Goal: Navigation & Orientation: Find specific page/section

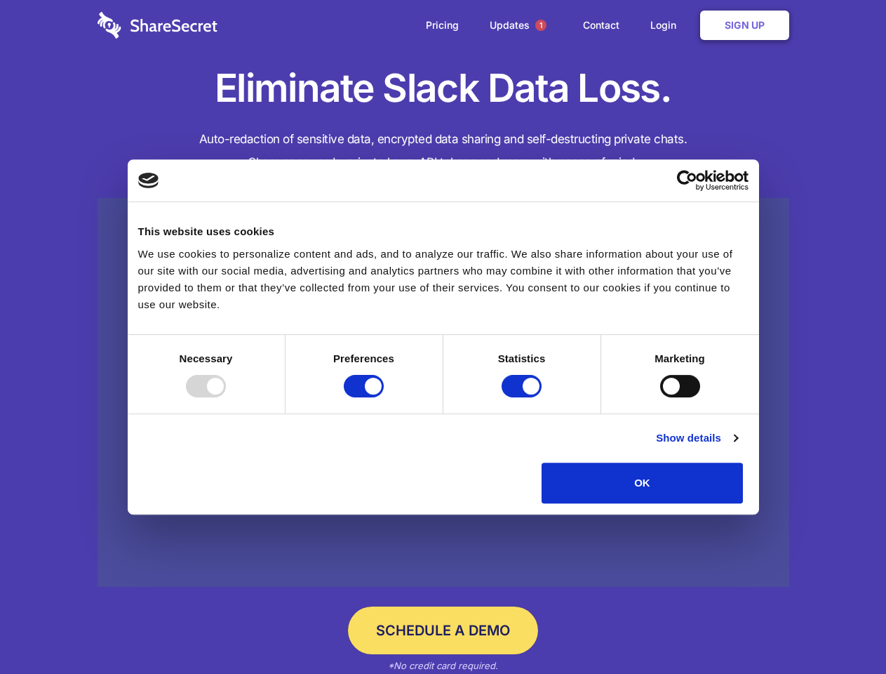
click at [226, 397] on div at bounding box center [206, 386] width 40 height 22
click at [384, 397] on input "Preferences" at bounding box center [364, 386] width 40 height 22
checkbox input "false"
click at [523, 397] on input "Statistics" at bounding box center [522, 386] width 40 height 22
checkbox input "false"
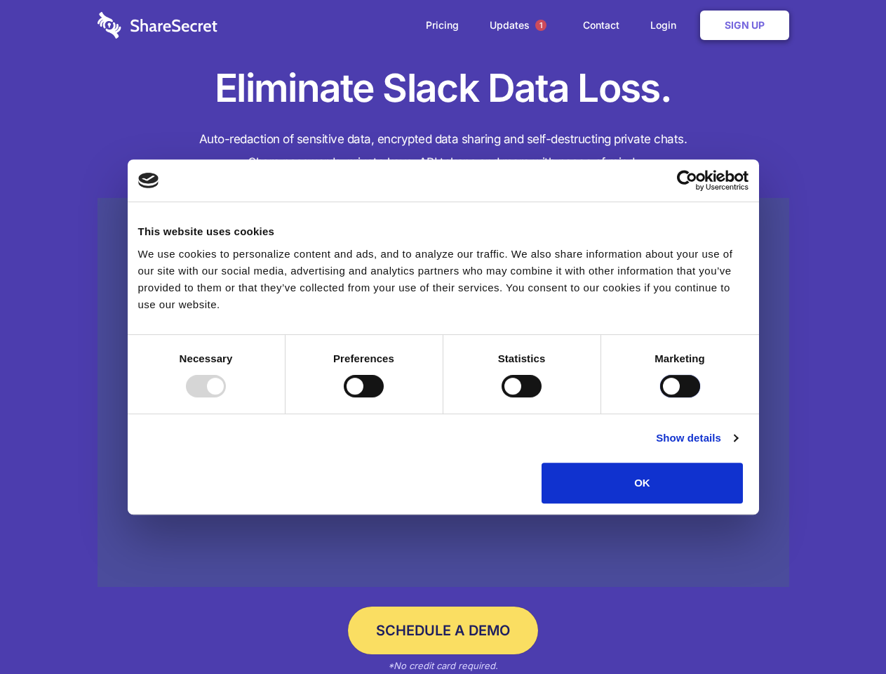
click at [660, 397] on input "Marketing" at bounding box center [680, 386] width 40 height 22
checkbox input "true"
click at [737, 446] on link "Show details" at bounding box center [696, 437] width 81 height 17
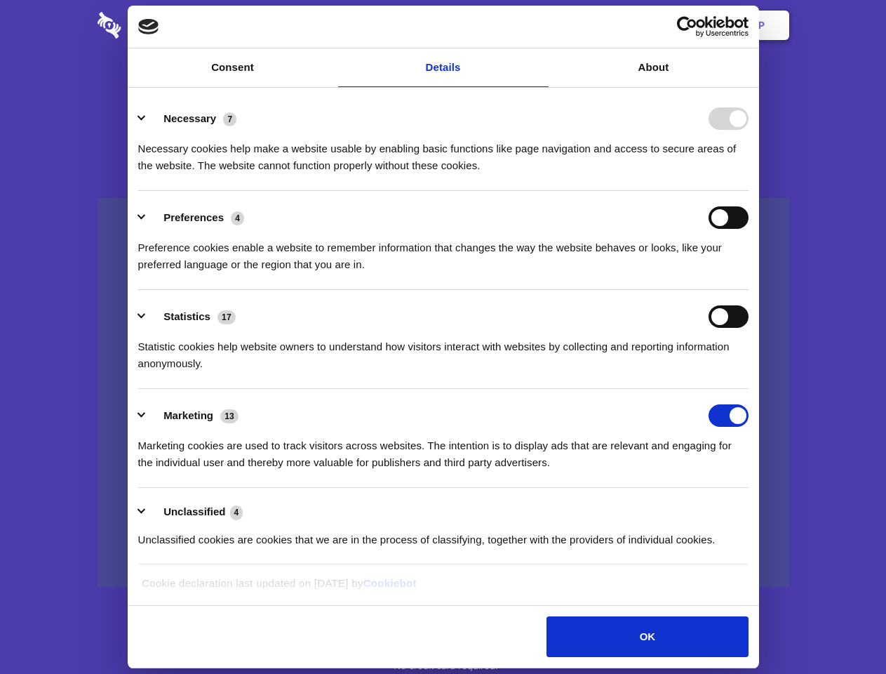
click at [749, 273] on div "Preference cookies enable a website to remember information that changes the wa…" at bounding box center [443, 251] width 610 height 44
click at [540, 25] on span "1" at bounding box center [540, 25] width 11 height 11
